Goal: Complete application form

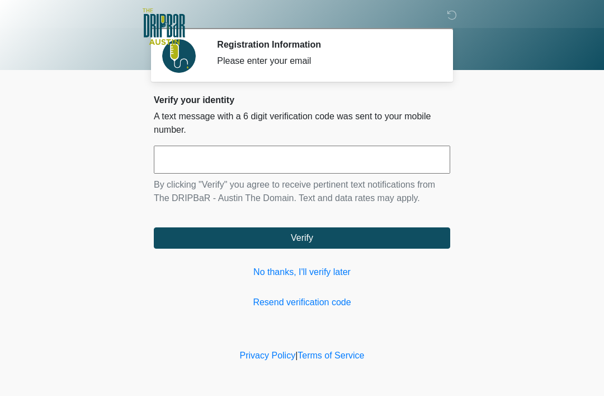
click at [332, 269] on link "No thanks, I'll verify later" at bounding box center [302, 271] width 297 height 13
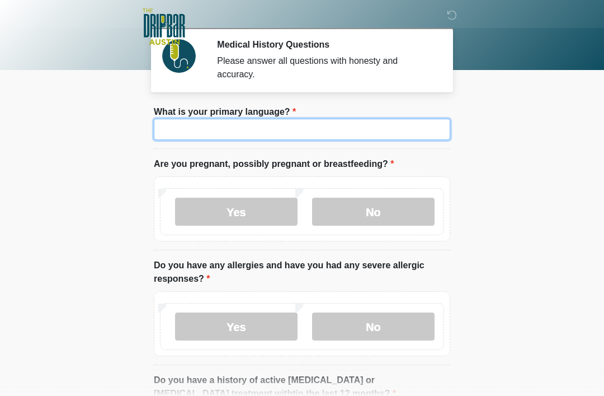
click at [289, 126] on input "What is your primary language?" at bounding box center [302, 129] width 297 height 21
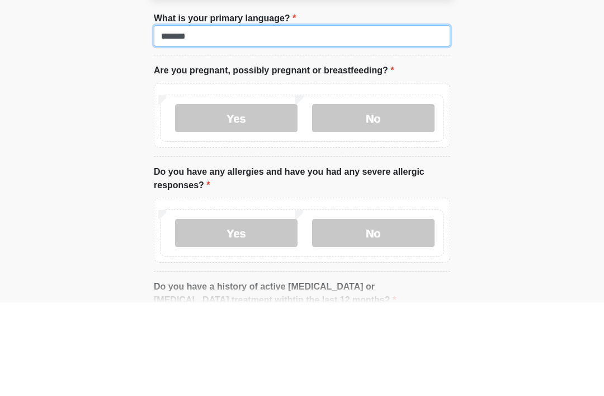
type input "*******"
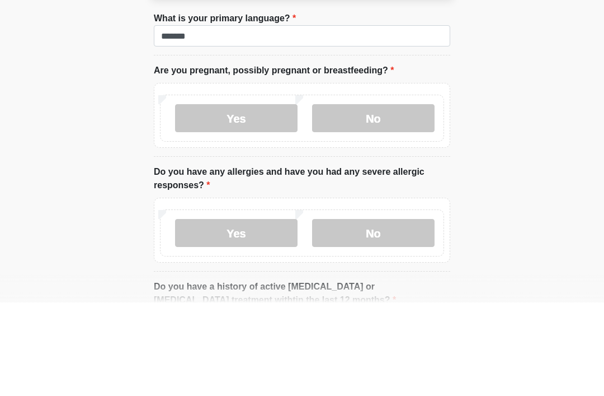
click at [543, 109] on body "‎ ‎ ‎ ‎ Medical History Questions Please answer all questions with honesty and …" at bounding box center [302, 198] width 604 height 396
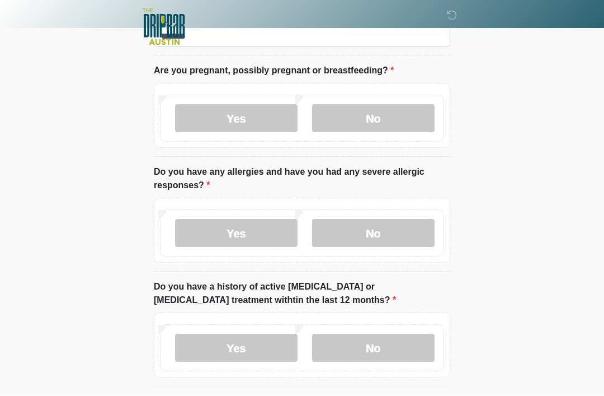
click at [390, 112] on label "No" at bounding box center [373, 118] width 123 height 28
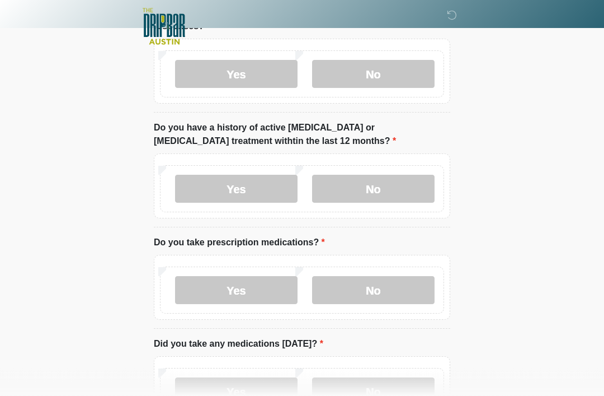
click at [390, 68] on label "No" at bounding box center [373, 74] width 123 height 28
click at [374, 193] on label "No" at bounding box center [373, 189] width 123 height 28
click at [382, 290] on label "No" at bounding box center [373, 290] width 123 height 28
click at [377, 387] on label "No" at bounding box center [373, 391] width 123 height 28
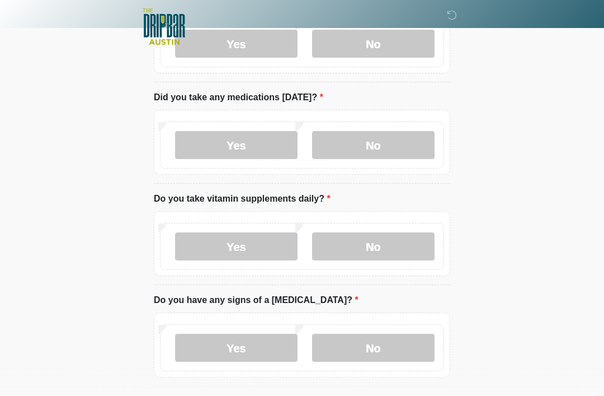
scroll to position [503, 0]
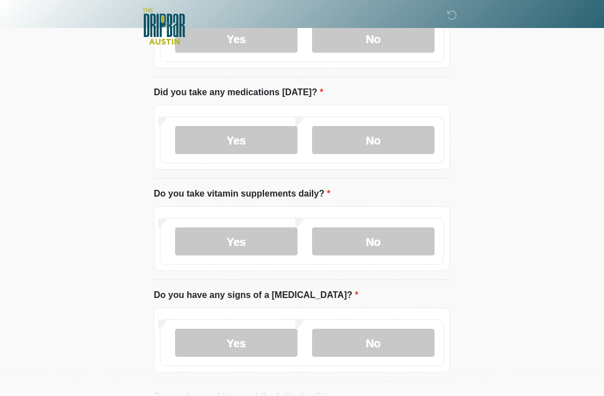
click at [388, 242] on label "No" at bounding box center [373, 242] width 123 height 28
click at [383, 338] on label "No" at bounding box center [373, 343] width 123 height 28
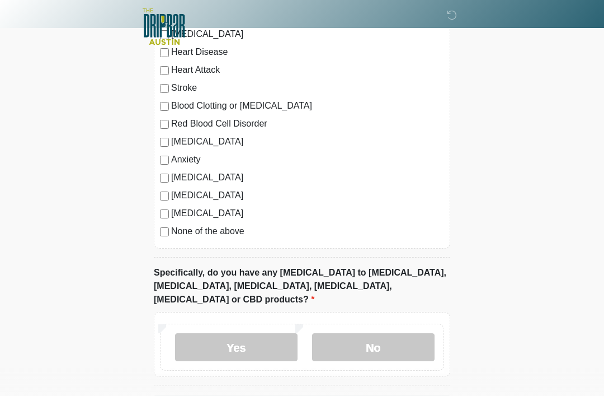
scroll to position [933, 0]
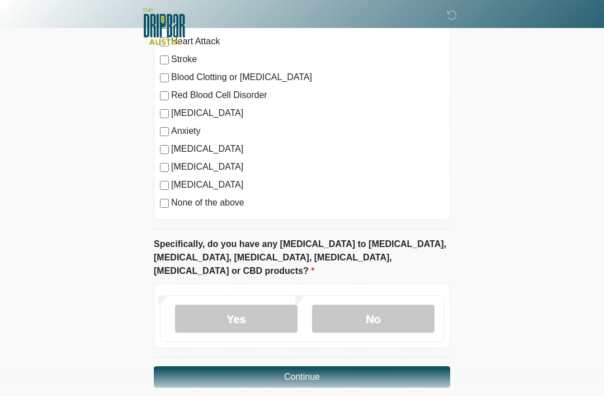
click at [373, 304] on label "No" at bounding box center [373, 318] width 123 height 28
click at [311, 366] on button "Continue" at bounding box center [302, 376] width 297 height 21
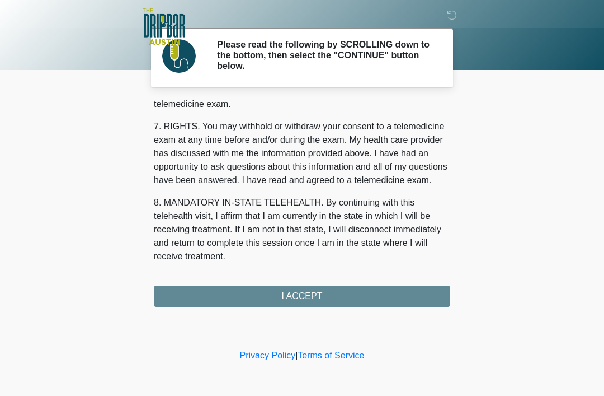
scroll to position [491, 0]
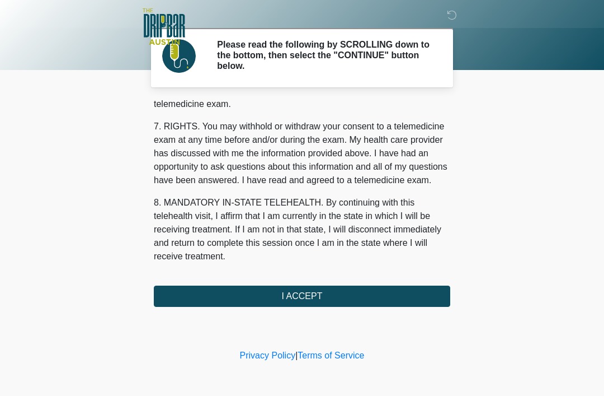
click at [363, 295] on button "I ACCEPT" at bounding box center [302, 295] width 297 height 21
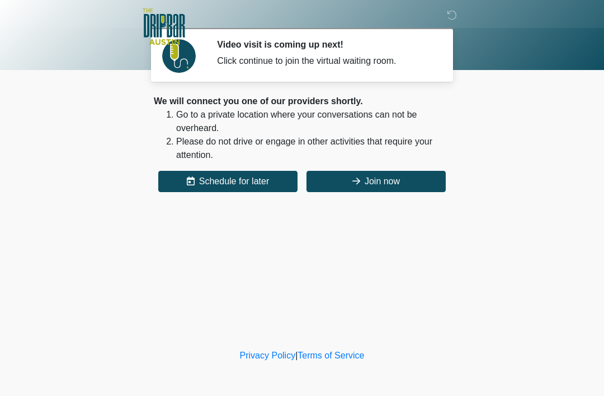
click at [404, 177] on button "Join now" at bounding box center [376, 181] width 139 height 21
